Goal: Check status: Check status

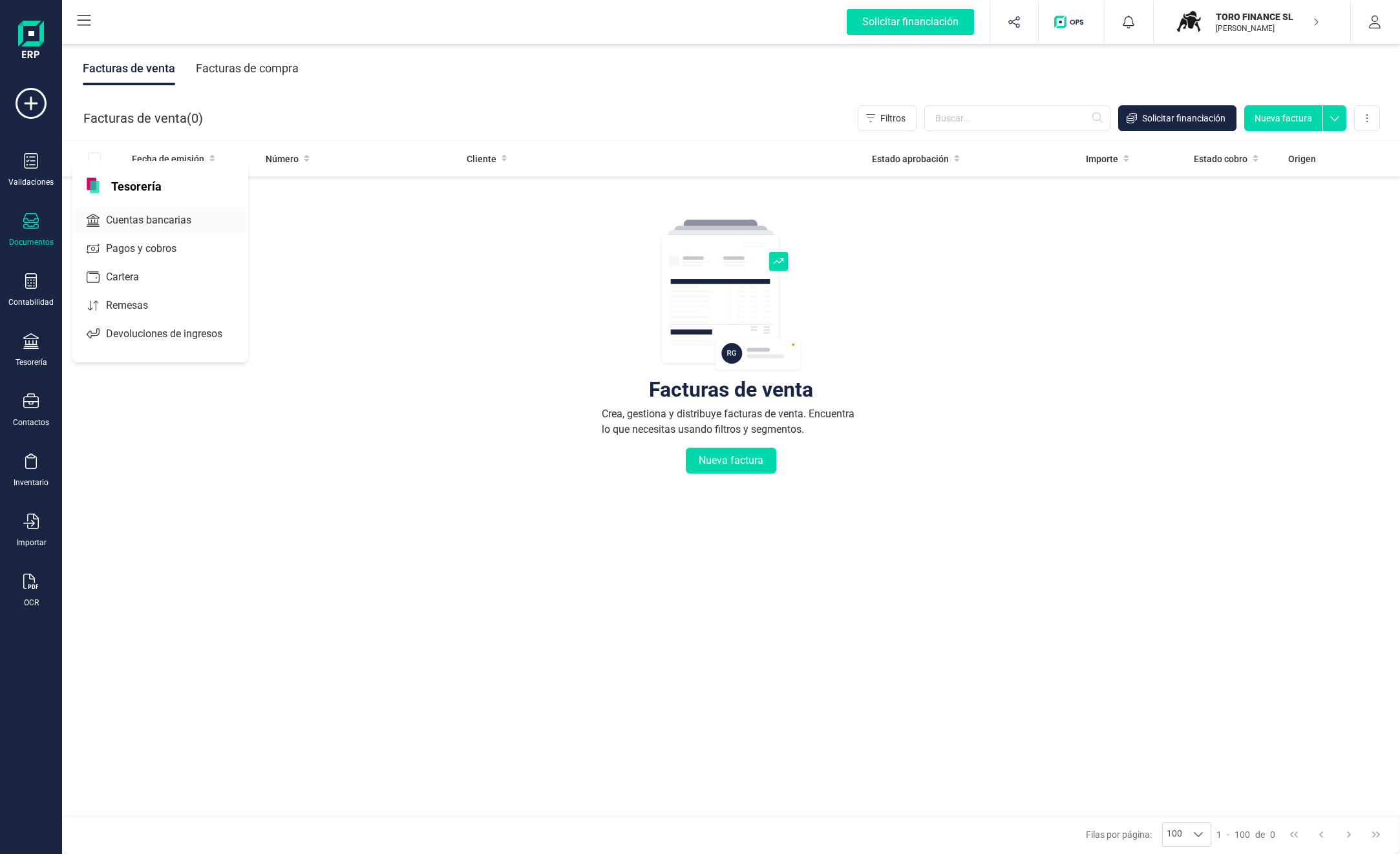
click at [173, 224] on span "Cuentas bancarias" at bounding box center [158, 220] width 114 height 15
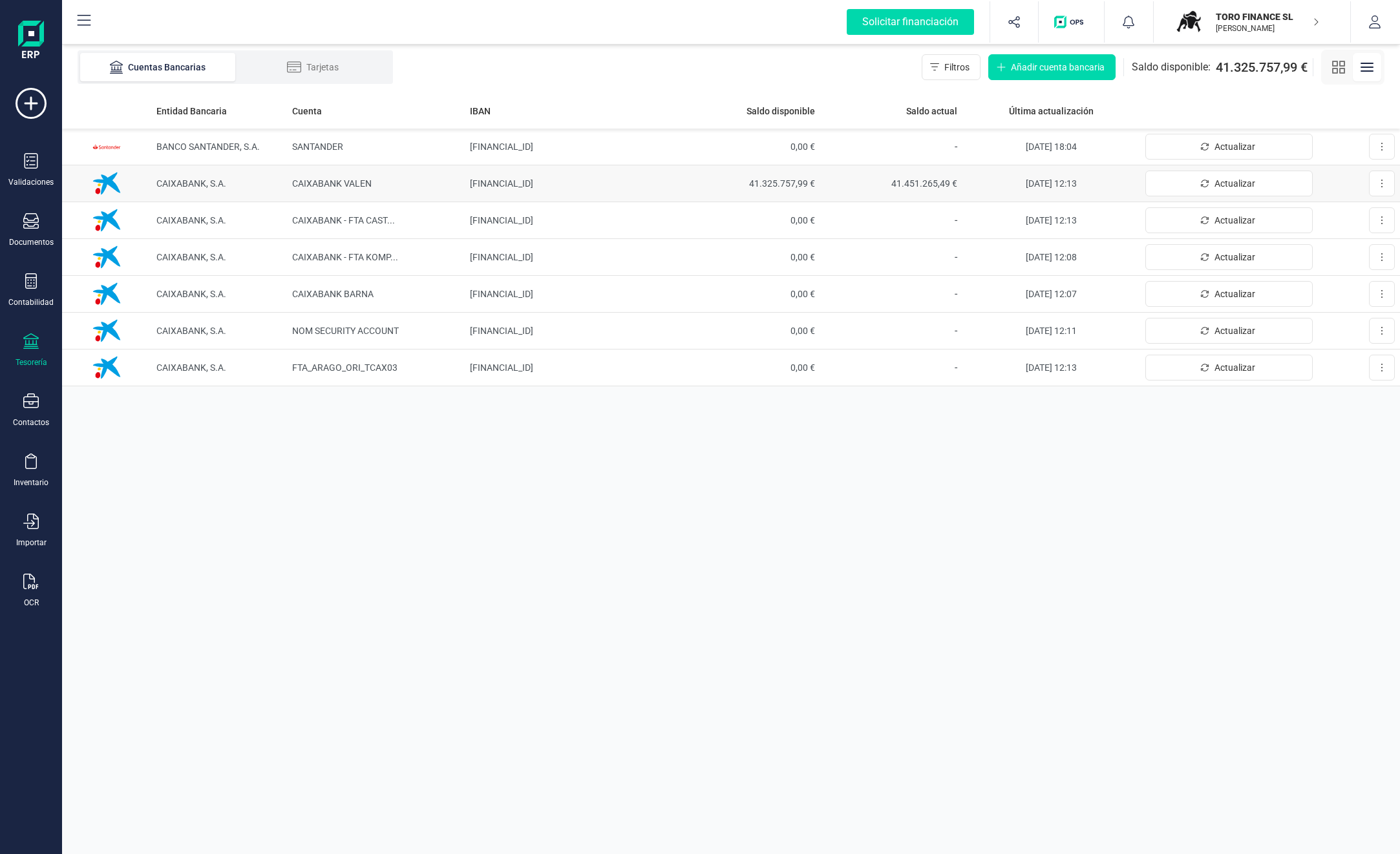
click at [778, 184] on span "41.325.757,99 €" at bounding box center [749, 184] width 132 height 13
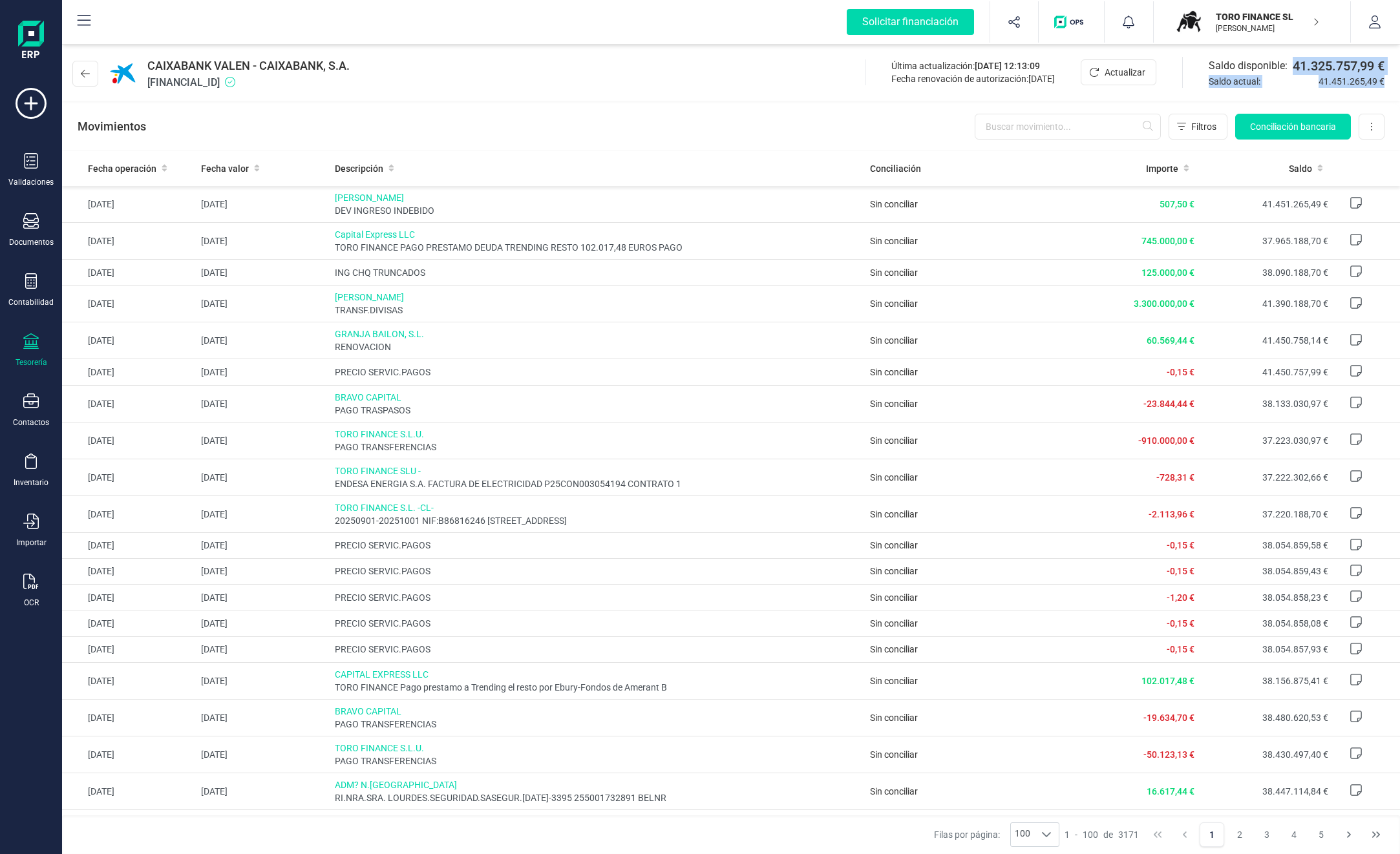
drag, startPoint x: 1291, startPoint y: 65, endPoint x: 1390, endPoint y: 87, distance: 101.4
click at [1390, 87] on div "CAIXABANK VALEN - CAIXABANK, S.A. [FINANCIAL_ID] Última actualización: [DATE] 1…" at bounding box center [730, 71] width 1337 height 59
drag, startPoint x: 1390, startPoint y: 87, endPoint x: 1391, endPoint y: 93, distance: 6.1
click at [1391, 93] on div "CAIXABANK VALEN - CAIXABANK, S.A. [FINANCIAL_ID] Última actualización: [DATE] 1…" at bounding box center [730, 71] width 1337 height 59
